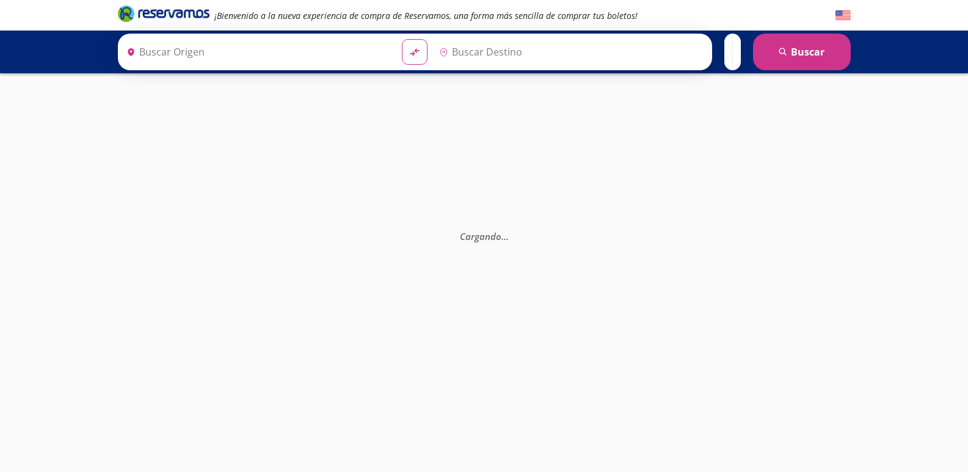
type input "Apatzingán, [GEOGRAPHIC_DATA]"
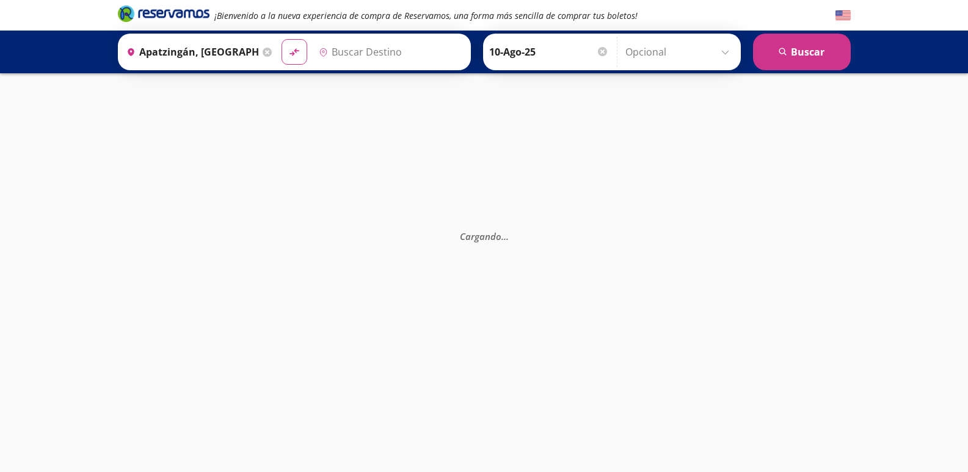
type input "Central de Autobuses Ixtapa, [GEOGRAPHIC_DATA]"
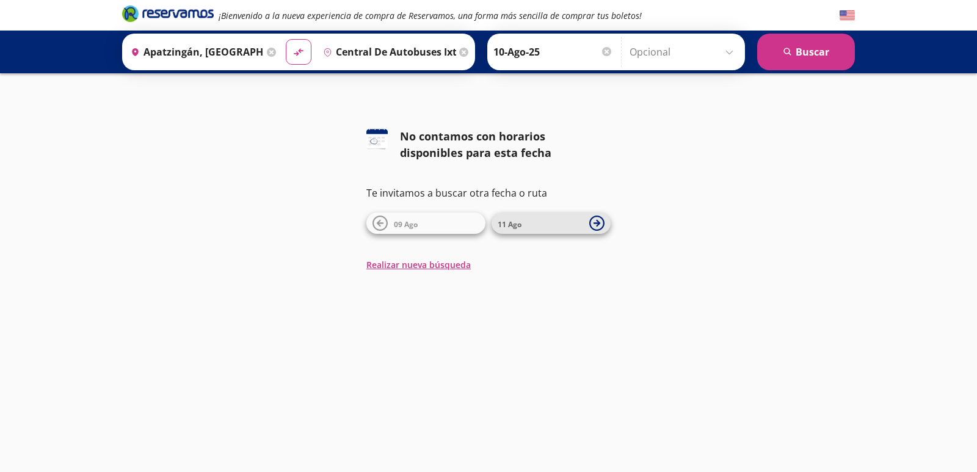
click at [525, 228] on span "11 Ago" at bounding box center [540, 223] width 85 height 15
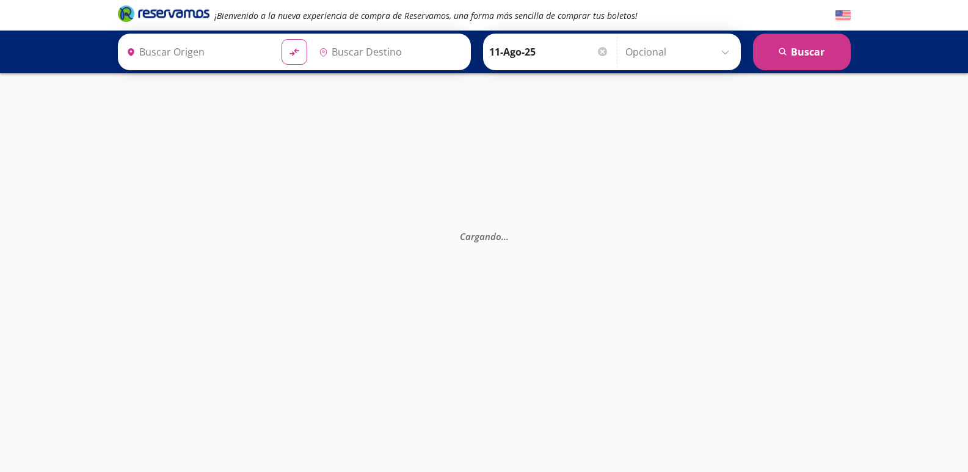
type input "Central de Autobuses Ixtapa, [GEOGRAPHIC_DATA]"
type input "Apatzingán, [GEOGRAPHIC_DATA]"
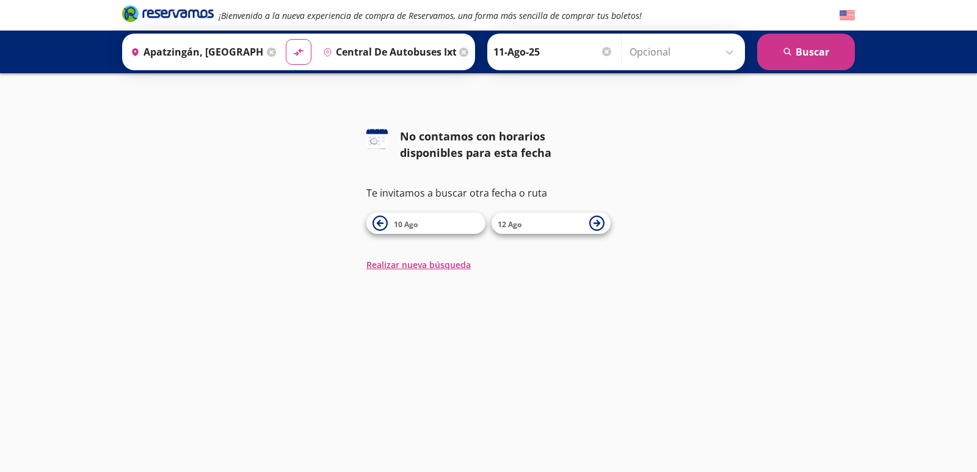
click at [375, 57] on input "Central de Autobuses Ixtapa, [GEOGRAPHIC_DATA]" at bounding box center [387, 52] width 138 height 31
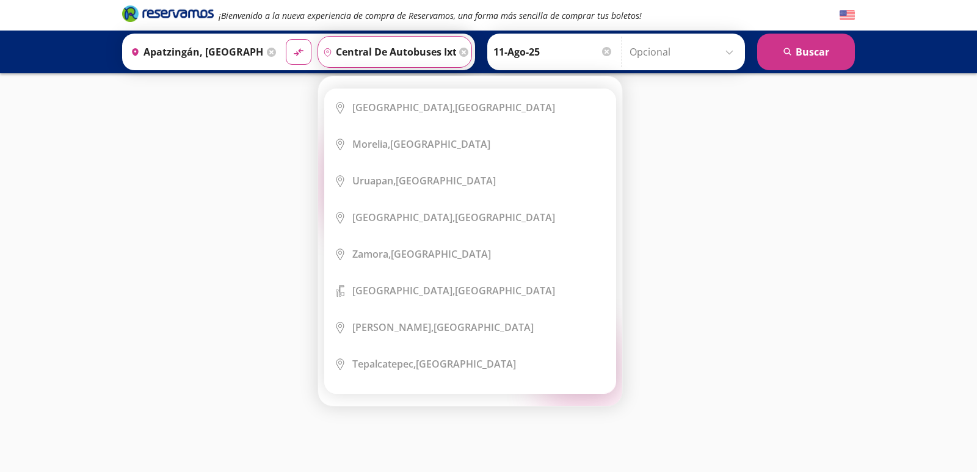
click at [428, 57] on input "Central de Autobuses Ixtapa, [GEOGRAPHIC_DATA]" at bounding box center [387, 52] width 138 height 31
click at [451, 51] on input "Central de Autobuses Ixtapa, [GEOGRAPHIC_DATA]" at bounding box center [387, 52] width 138 height 31
drag, startPoint x: 451, startPoint y: 51, endPoint x: 469, endPoint y: 59, distance: 19.4
click at [482, 58] on div "Origen heroicons:map-pin-20-solid [GEOGRAPHIC_DATA], [GEOGRAPHIC_DATA] Destino …" at bounding box center [488, 52] width 733 height 37
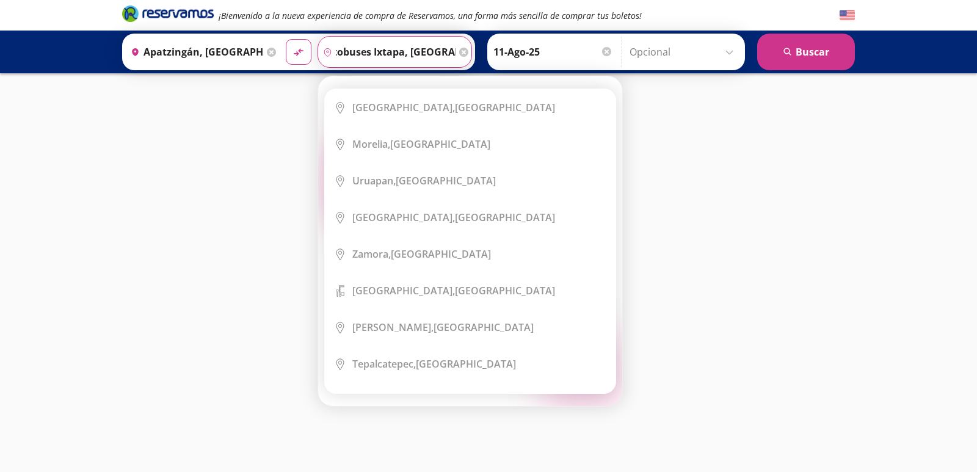
click at [428, 60] on input "Central de Autobuses Ixtapa, [GEOGRAPHIC_DATA]" at bounding box center [387, 52] width 138 height 31
click at [388, 52] on input "Central de Autobuses Ixtapa, [GEOGRAPHIC_DATA]" at bounding box center [387, 52] width 138 height 31
click at [363, 51] on input "Central de Autobuses Ixtapa, [GEOGRAPHIC_DATA]" at bounding box center [387, 52] width 138 height 31
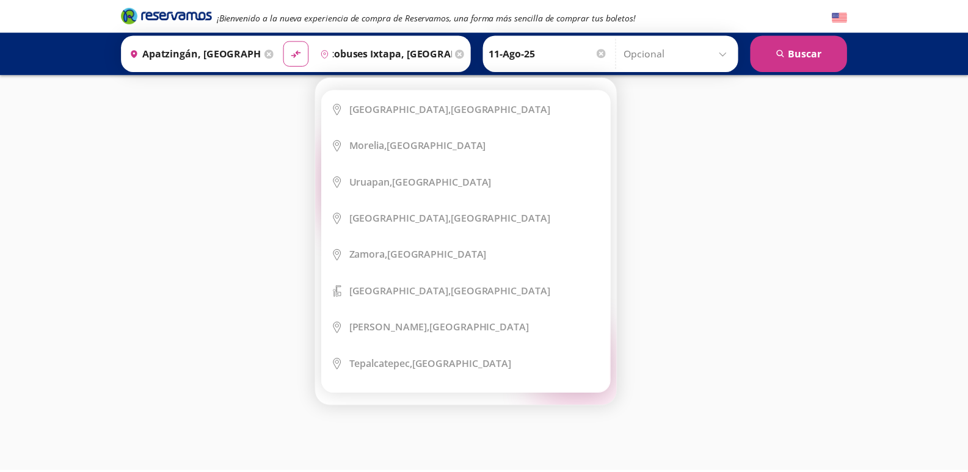
scroll to position [0, 0]
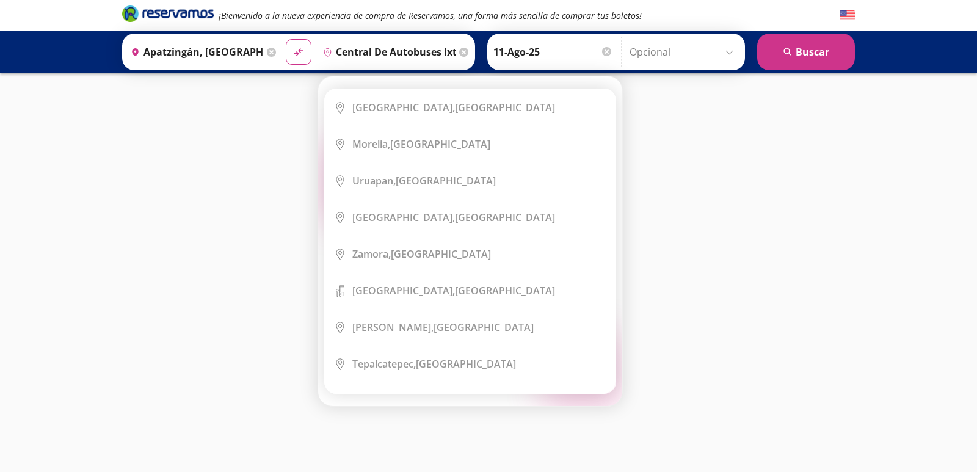
click at [325, 53] on icon "pin-outline" at bounding box center [327, 52] width 9 height 9
click at [325, 53] on icon at bounding box center [327, 52] width 7 height 8
click at [324, 53] on icon "pin-outline" at bounding box center [327, 52] width 9 height 9
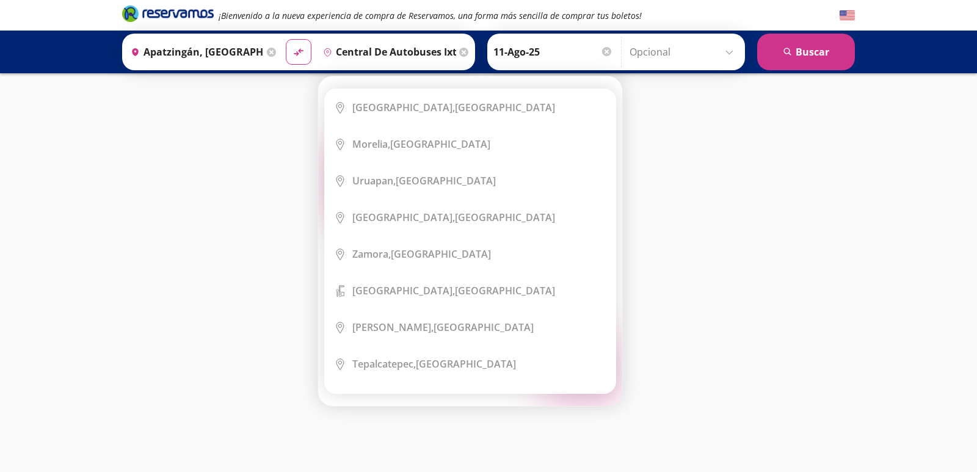
click at [324, 53] on icon "pin-outline" at bounding box center [327, 52] width 9 height 9
click at [459, 53] on icon at bounding box center [463, 52] width 9 height 9
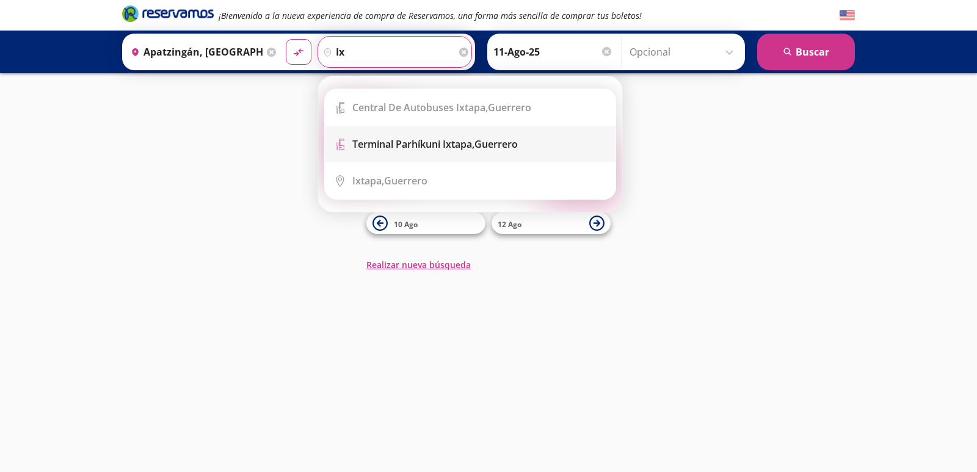
click at [534, 152] on li "Terminal Icon" at bounding box center [470, 144] width 291 height 37
type input "Terminal Parhíkuni Ixtapa, [GEOGRAPHIC_DATA]"
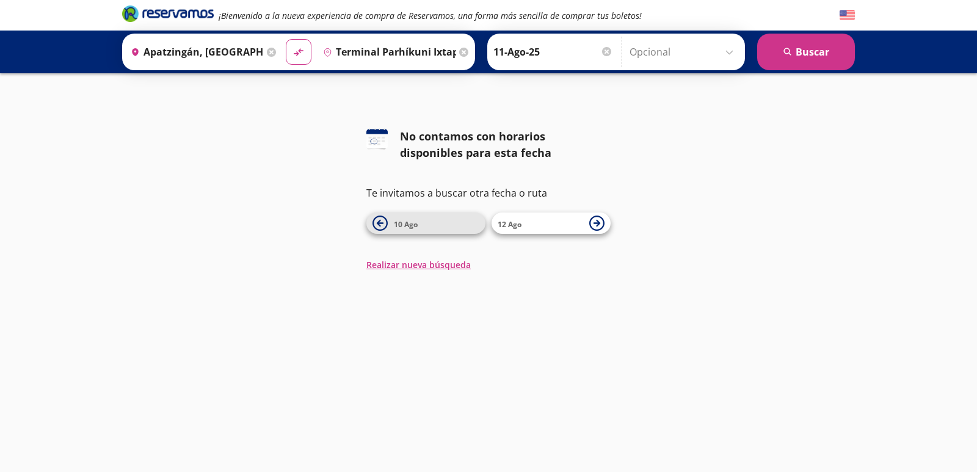
click at [394, 225] on span "10 Ago" at bounding box center [406, 224] width 24 height 10
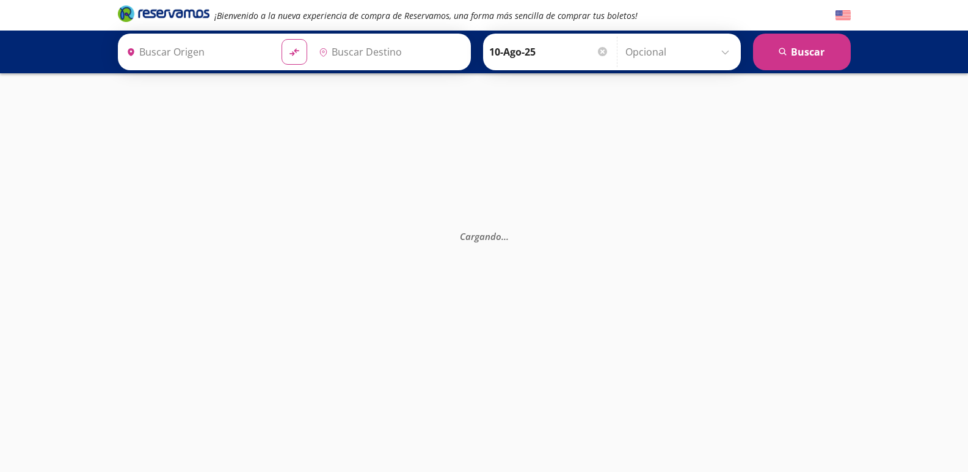
type input "Central de Autobuses Ixtapa, [GEOGRAPHIC_DATA]"
type input "Apatzingán, [GEOGRAPHIC_DATA]"
